Goal: Information Seeking & Learning: Learn about a topic

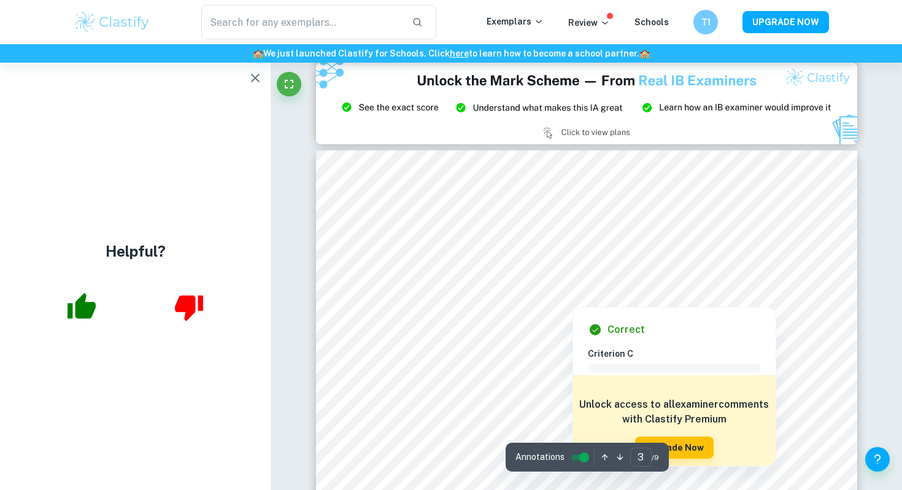
scroll to position [1643, 0]
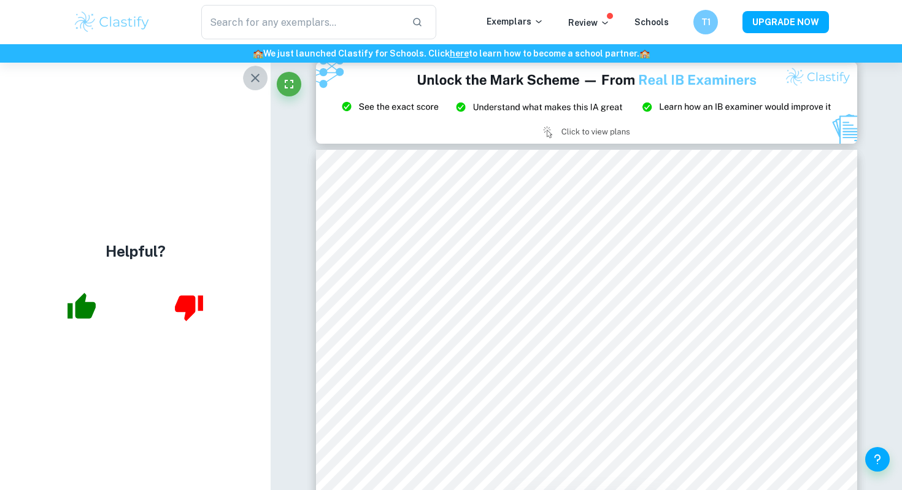
click at [251, 71] on icon "button" at bounding box center [255, 78] width 15 height 15
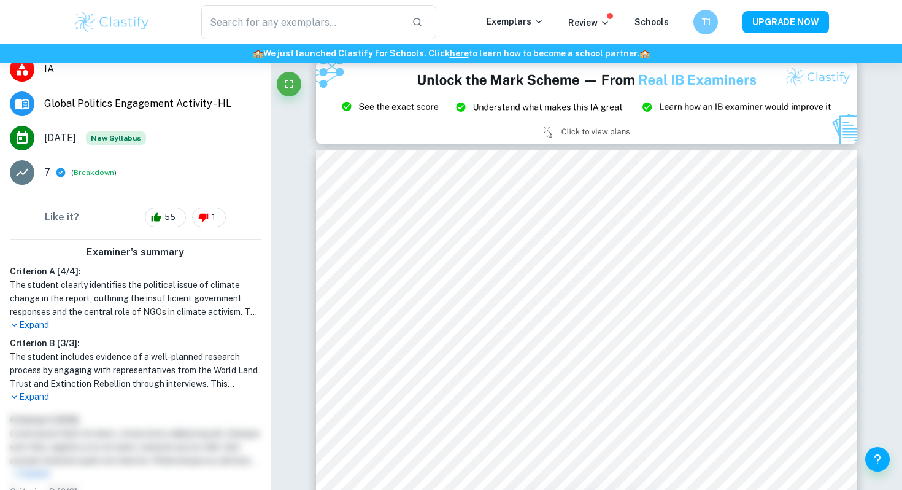
scroll to position [192, 0]
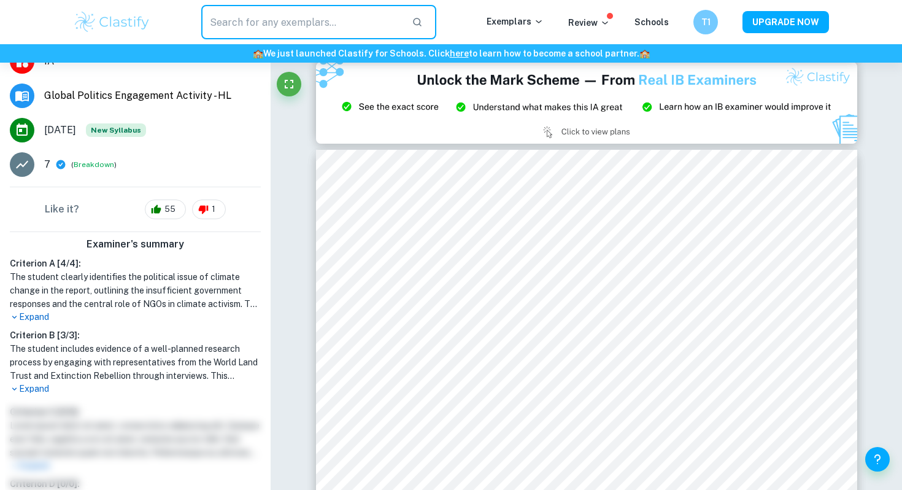
click at [274, 25] on input "text" at bounding box center [301, 22] width 201 height 34
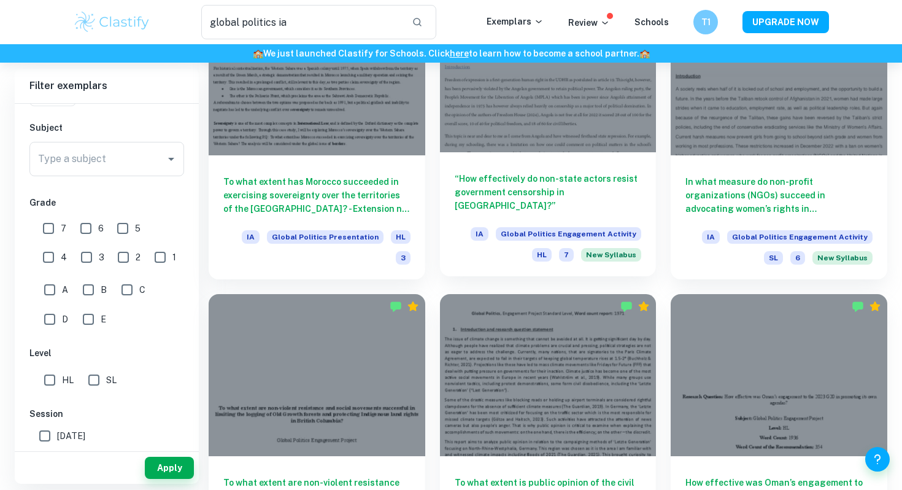
scroll to position [1045, 0]
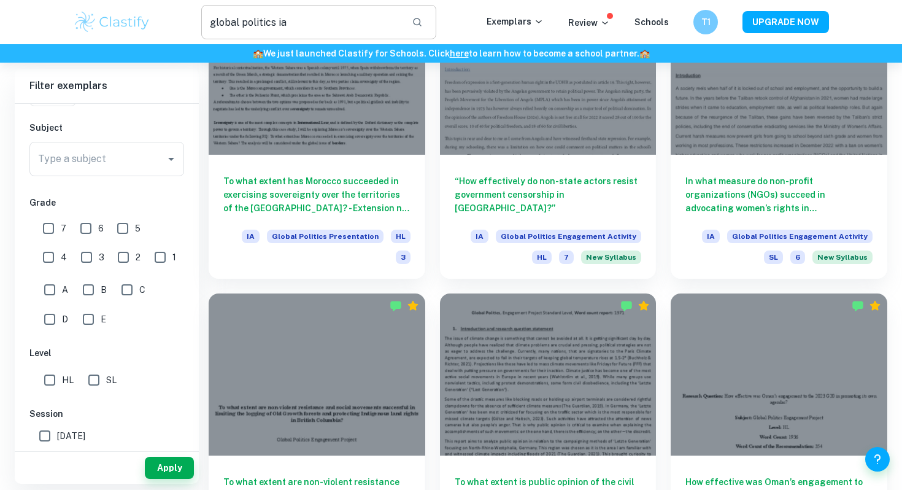
click at [343, 19] on input "global politics ia" at bounding box center [301, 22] width 201 height 34
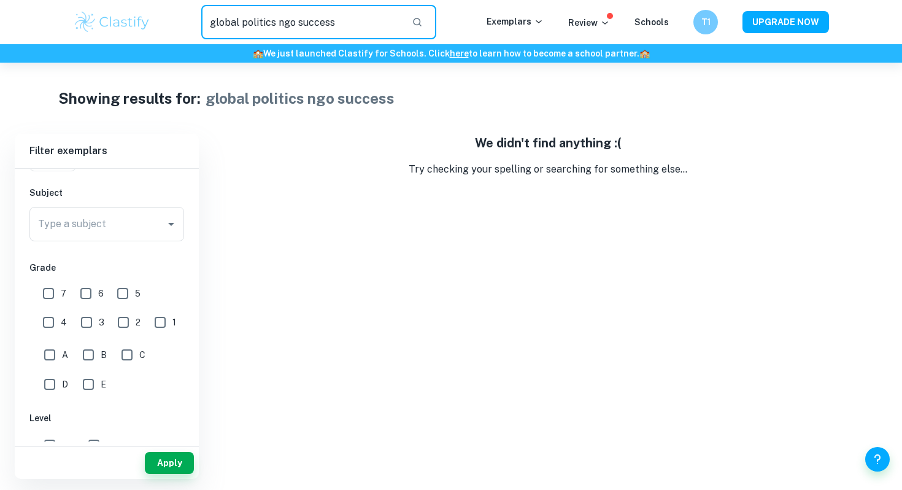
drag, startPoint x: 337, startPoint y: 23, endPoint x: 277, endPoint y: 24, distance: 60.2
click at [277, 24] on input "global politics ngo success" at bounding box center [301, 22] width 201 height 34
drag, startPoint x: 333, startPoint y: 20, endPoint x: 290, endPoint y: 19, distance: 43.0
click at [290, 19] on input "global politics un success" at bounding box center [301, 22] width 201 height 34
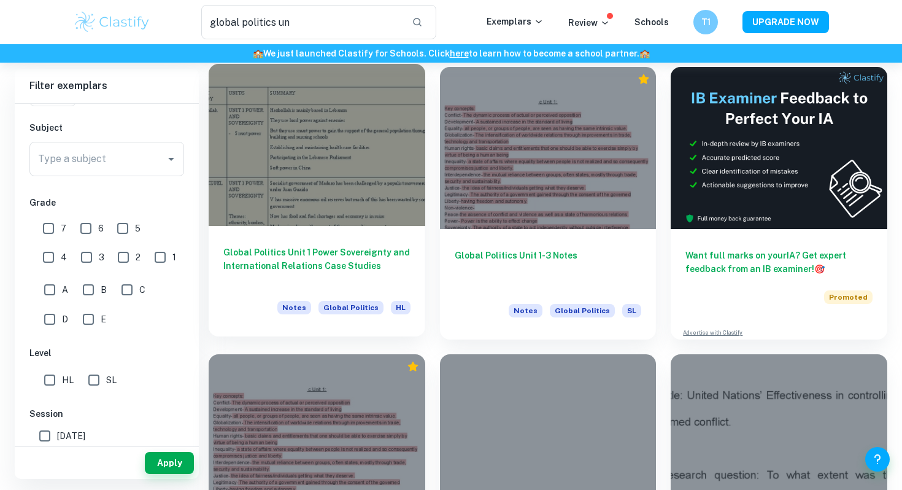
scroll to position [65, 0]
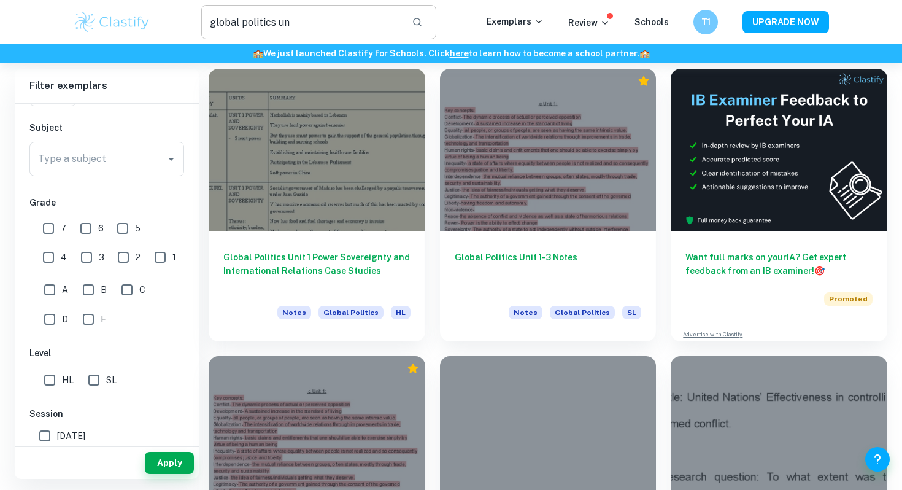
click at [292, 23] on input "global politics un" at bounding box center [301, 22] width 201 height 34
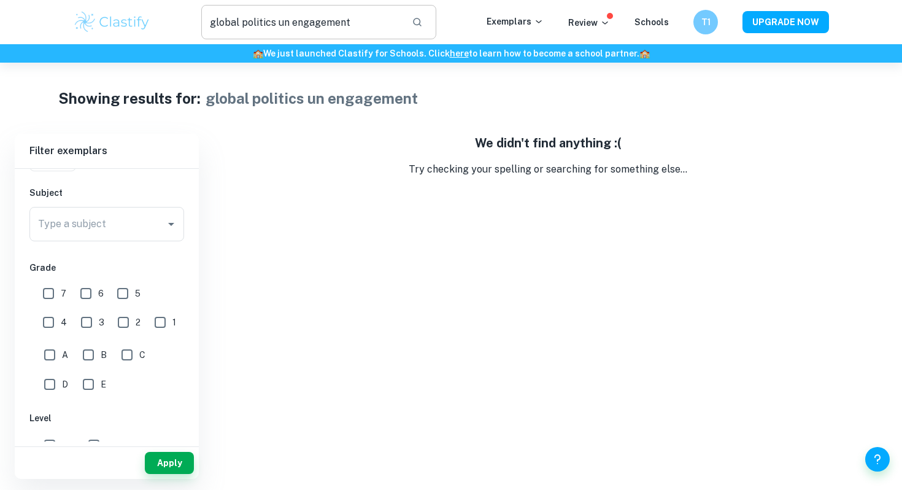
click at [365, 25] on input "global politics un engagement" at bounding box center [301, 22] width 201 height 34
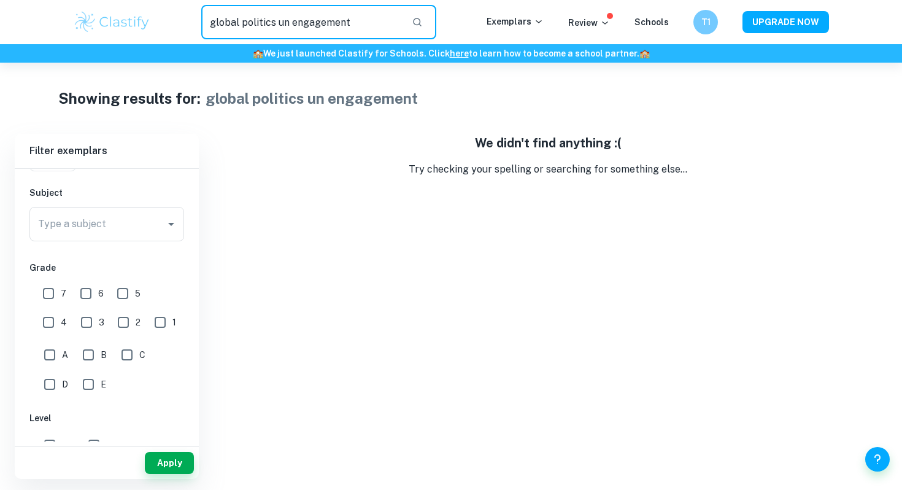
click at [291, 22] on input "global politics un engagement" at bounding box center [301, 22] width 201 height 34
click at [288, 23] on input "global politics un engagement" at bounding box center [301, 22] width 201 height 34
type input "global politics engagement"
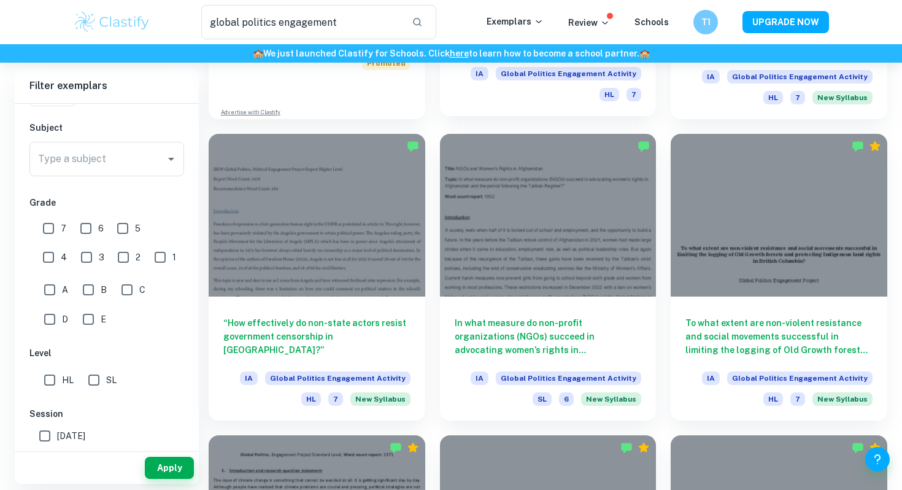
scroll to position [909, 0]
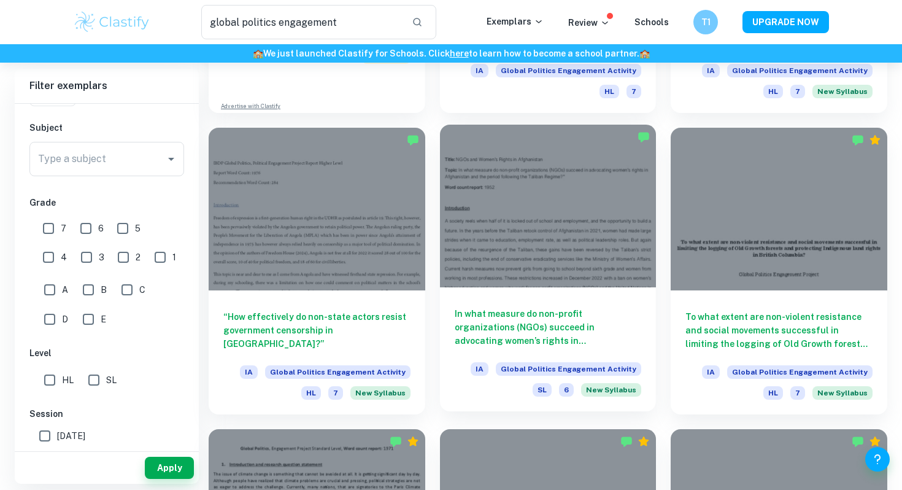
click at [578, 307] on h6 "In what measure do non-profit organizations (NGOs) succeed in advocating women’…" at bounding box center [548, 327] width 187 height 41
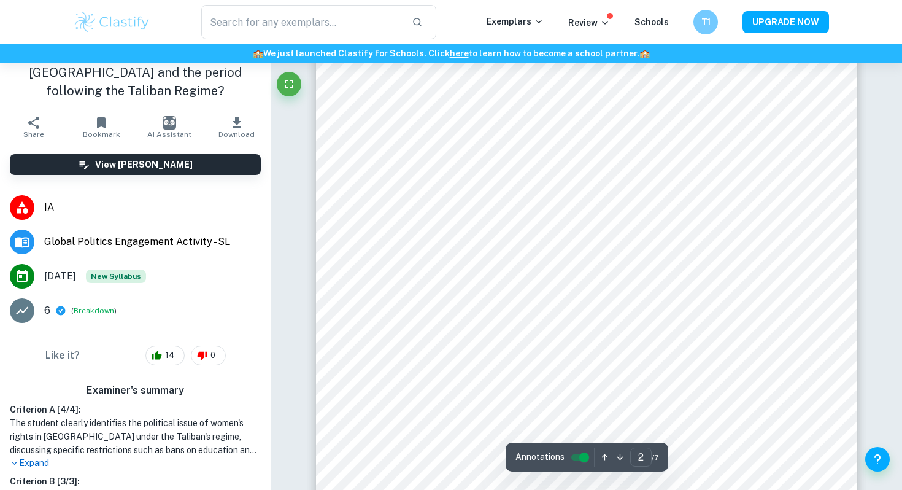
scroll to position [1070, 0]
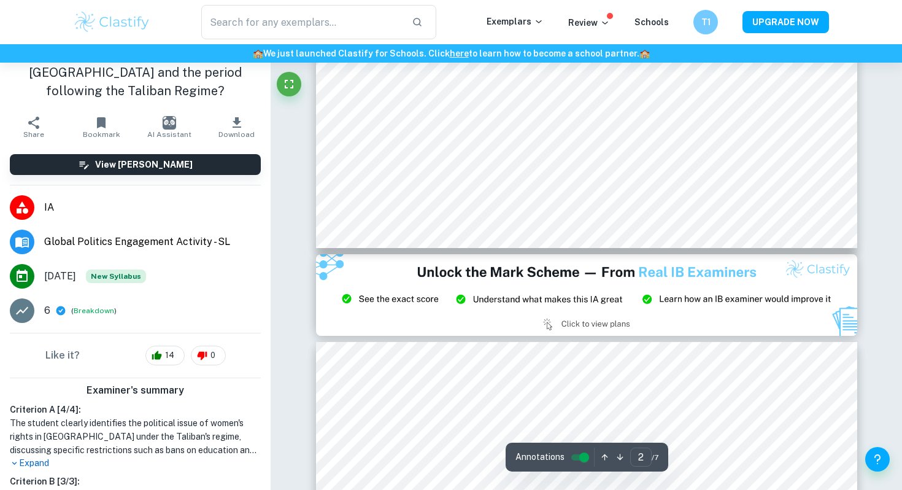
type input "3"
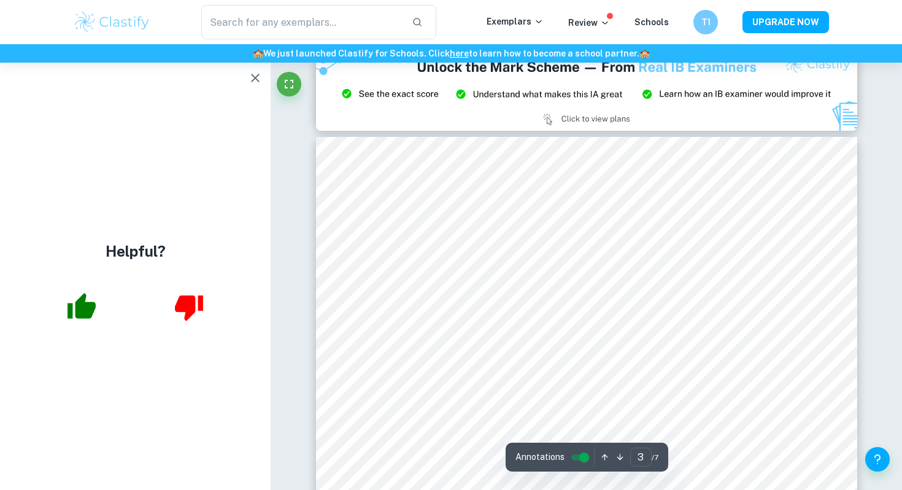
scroll to position [1527, 0]
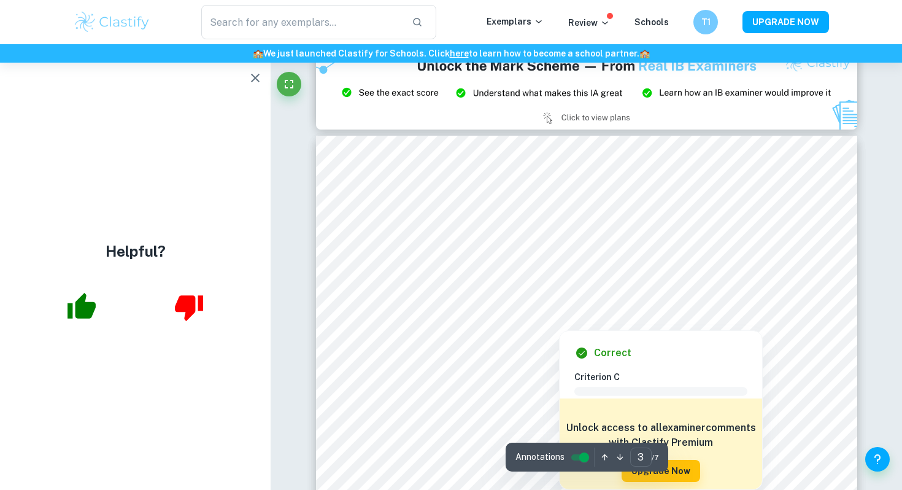
drag, startPoint x: 386, startPoint y: 291, endPoint x: 492, endPoint y: 292, distance: 106.2
click at [492, 292] on div at bounding box center [585, 288] width 413 height 20
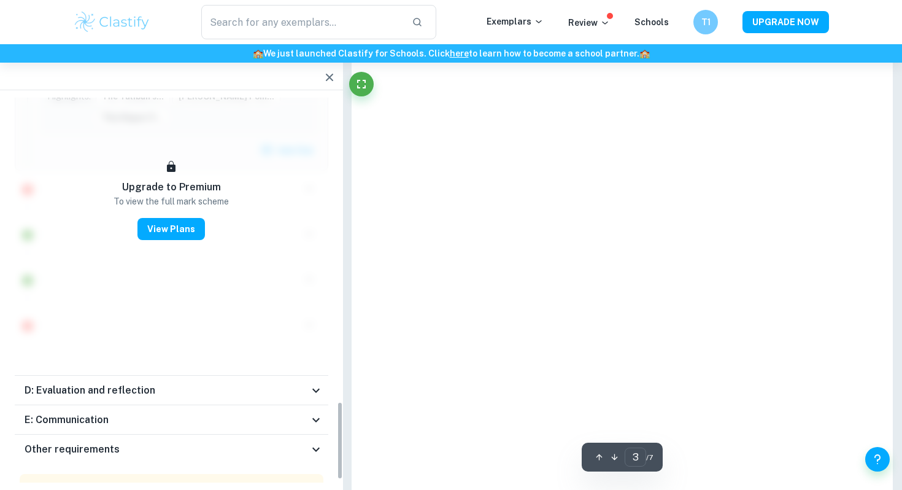
scroll to position [1189, 0]
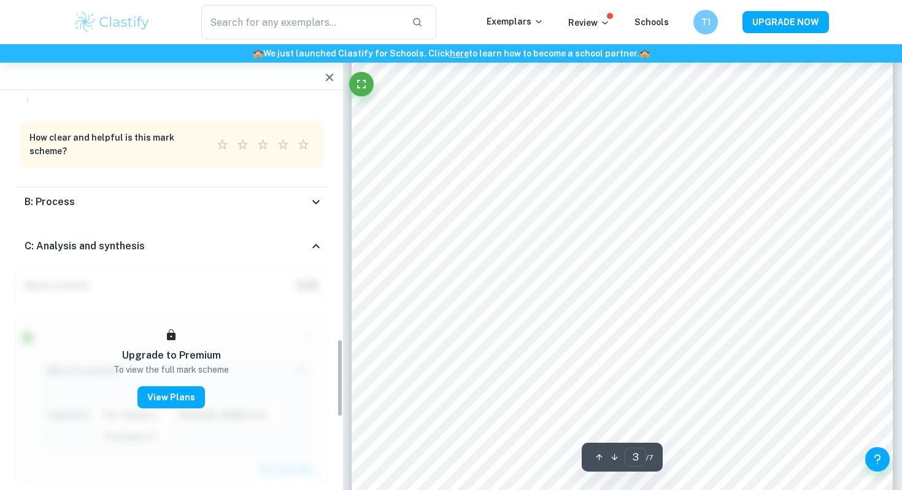
click at [333, 73] on icon "button" at bounding box center [329, 77] width 15 height 15
